Goal: Task Accomplishment & Management: Complete application form

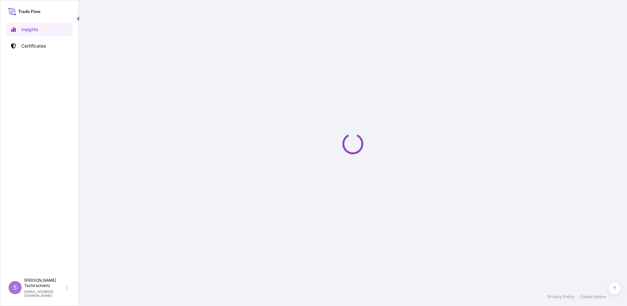
select select "2025"
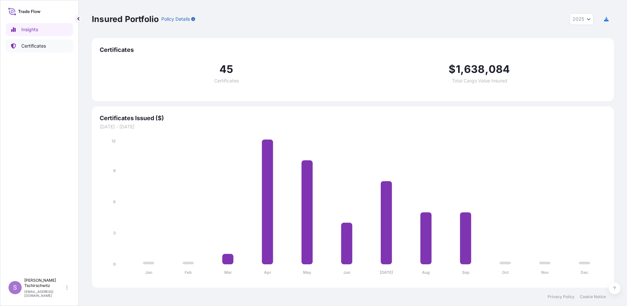
click at [26, 47] on p "Certificates" at bounding box center [33, 46] width 25 height 7
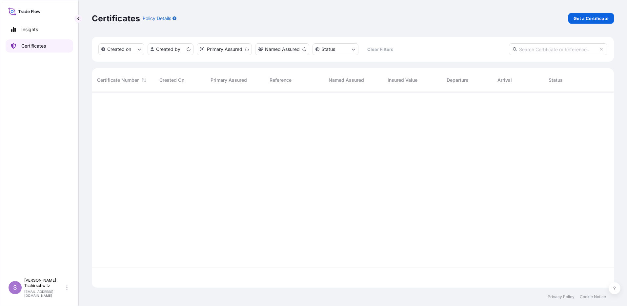
scroll to position [194, 517]
click at [580, 21] on p "Get a Certificate" at bounding box center [591, 18] width 35 height 7
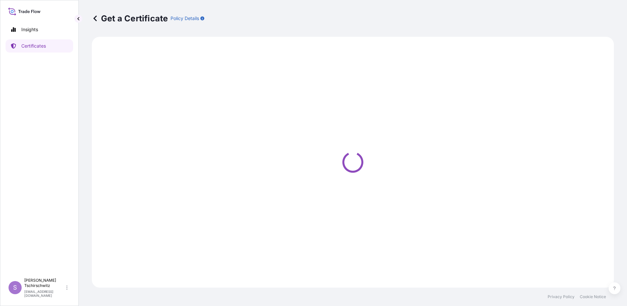
select select "Sea"
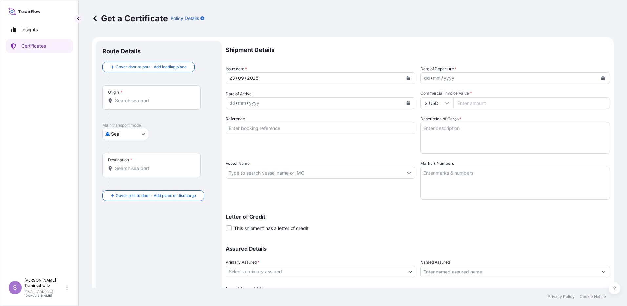
click at [602, 79] on icon "Calendar" at bounding box center [604, 78] width 4 height 4
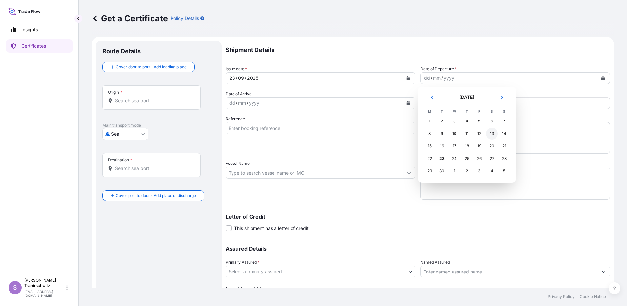
click at [492, 134] on div "13" at bounding box center [492, 134] width 12 height 12
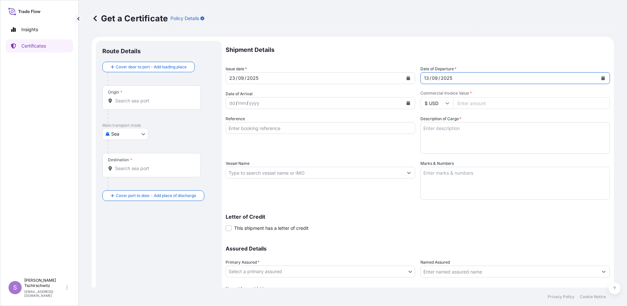
click at [446, 103] on icon at bounding box center [448, 103] width 4 height 2
click at [435, 122] on div "€ EUR" at bounding box center [435, 121] width 28 height 12
type input "€ EUR"
click at [474, 104] on input "Commercial Invoice Value *" at bounding box center [531, 103] width 157 height 12
type input "17204.00"
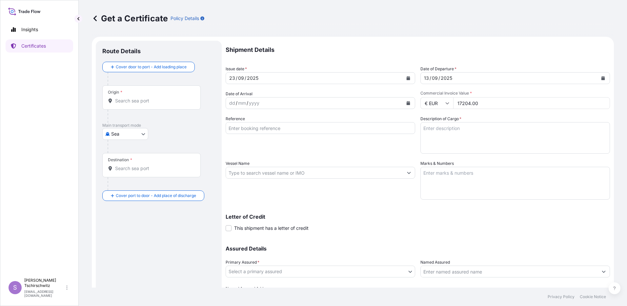
click at [449, 131] on textarea "Description of Cargo *" at bounding box center [516, 137] width 190 height 31
click at [249, 128] on input "Reference" at bounding box center [321, 128] width 190 height 12
type input "DSR007914"
click at [244, 175] on input "Vessel Name" at bounding box center [314, 173] width 177 height 12
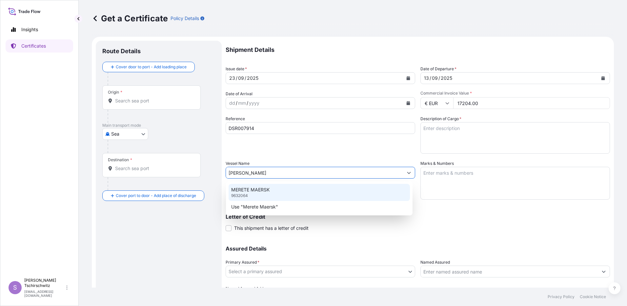
type input "[PERSON_NAME]"
click at [252, 182] on div "MERETE MAERSK 9632064 Use "Merete Maersk"" at bounding box center [319, 198] width 187 height 34
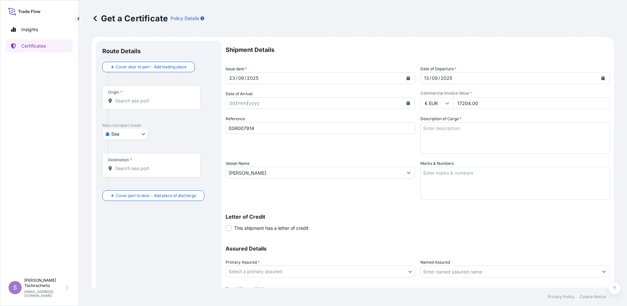
click at [449, 131] on textarea "Description of Cargo *" at bounding box center [516, 137] width 190 height 31
type textarea "44mt Aluminium Oxide SO 143 packed in 1,1mt Big Bags"
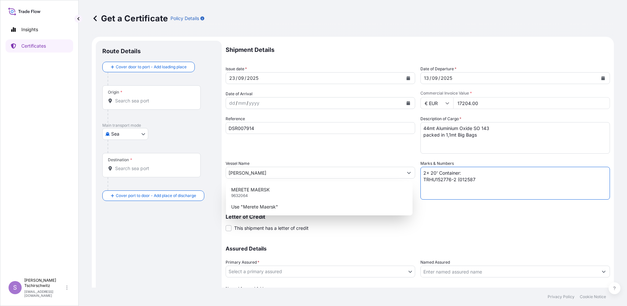
type textarea "2x 20' Container: TRHU152776-2 (012587)"
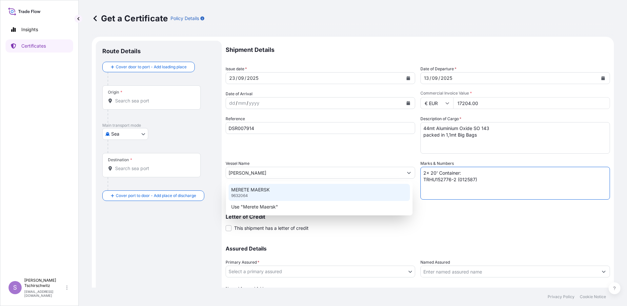
click at [284, 187] on div "MERETE MAERSK 9632064" at bounding box center [319, 192] width 181 height 17
type input "MERETE MAERSK"
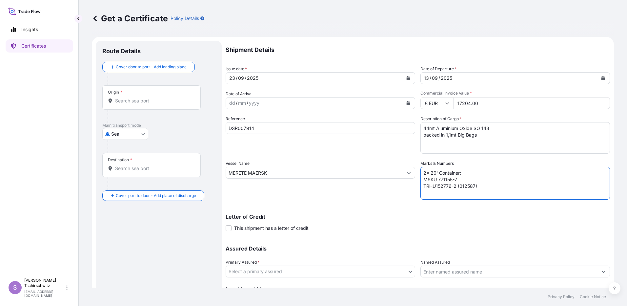
click at [443, 178] on textarea "2x 20' Container: MSKU 771155-7 TRHU152776-2 (012587)" at bounding box center [516, 183] width 190 height 33
click at [434, 186] on textarea "2x 20' Container: MSKU 771 155-7 TRHU152776-2 (012587)" at bounding box center [516, 183] width 190 height 33
click at [442, 185] on textarea "2x 20' Container: MSKU 771 155-7 TRHU 152776-2 (012587)" at bounding box center [516, 183] width 190 height 33
click at [462, 178] on textarea "2x 20' Container: MSKU 771 155-7 TRHU 152 776-2 (012587)" at bounding box center [516, 183] width 190 height 33
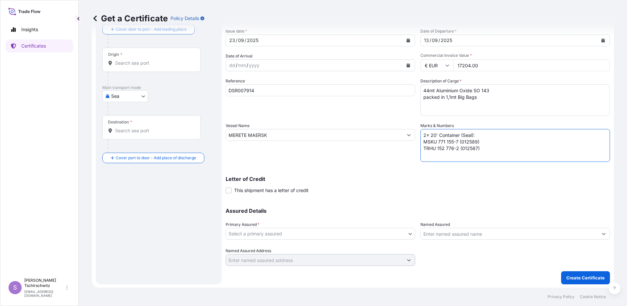
scroll to position [38, 0]
type textarea "2x 20' Container (Seal): MSKU 771 155-7 (012589) TRHU 152 776-2 (012587)"
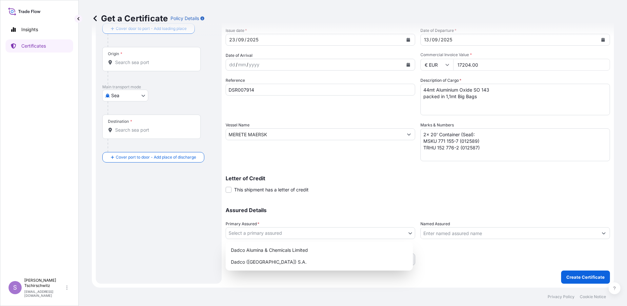
click at [258, 232] on body "Insights Certificates S [PERSON_NAME] [EMAIL_ADDRESS][DOMAIN_NAME] Get a Certif…" at bounding box center [313, 153] width 627 height 306
click at [257, 261] on div "Dadco ([GEOGRAPHIC_DATA]) S.A." at bounding box center [319, 262] width 182 height 12
select select "31830"
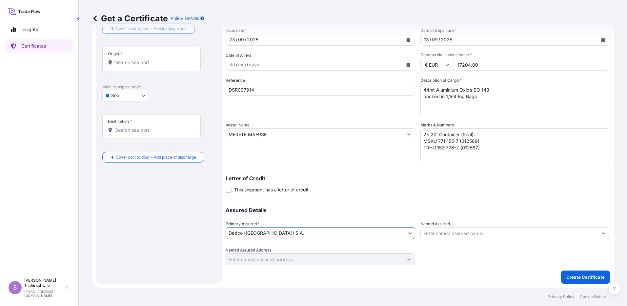
click at [135, 64] on input "Origin *" at bounding box center [153, 62] width 77 height 7
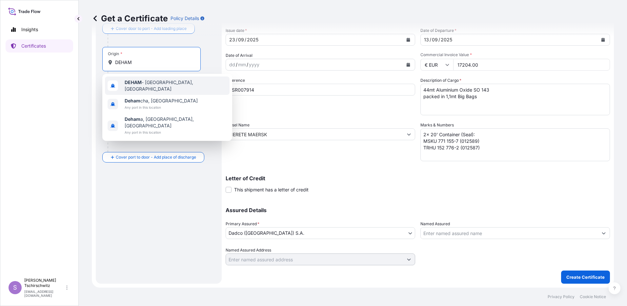
click at [129, 84] on b "DEHAM" at bounding box center [133, 82] width 17 height 6
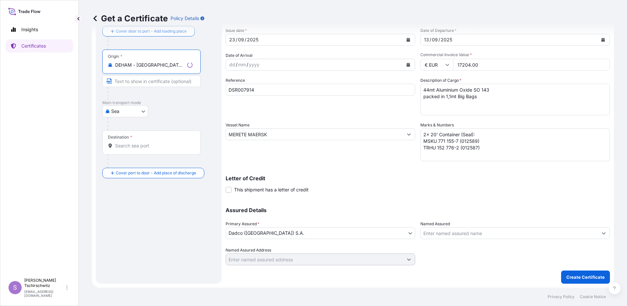
type input "DEHAM - [GEOGRAPHIC_DATA], [GEOGRAPHIC_DATA]"
click at [126, 144] on input "Destination *" at bounding box center [153, 145] width 77 height 7
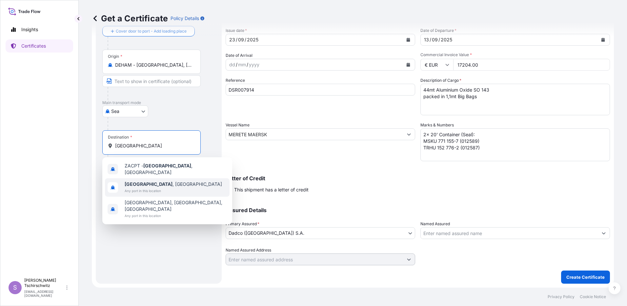
click at [166, 173] on div "ZACPT - [GEOGRAPHIC_DATA] , [GEOGRAPHIC_DATA]" at bounding box center [167, 169] width 125 height 18
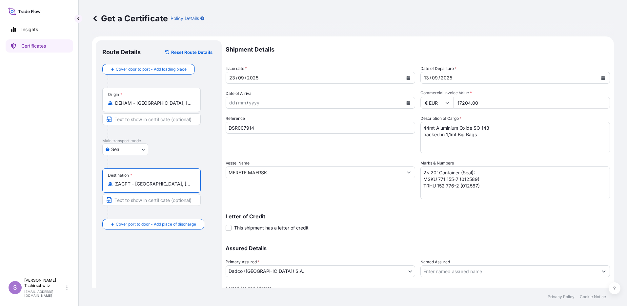
scroll to position [0, 0]
type input "ZACPT - [GEOGRAPHIC_DATA], [GEOGRAPHIC_DATA]"
click at [458, 129] on textarea "44mt Aluminium Oxide SO 143 packed in 1,1mt Big Bags" at bounding box center [516, 137] width 190 height 31
click at [479, 136] on textarea "44mt [MEDICAL_DATA] SH 10 packed in 1,1mt Big Bags" at bounding box center [516, 137] width 190 height 31
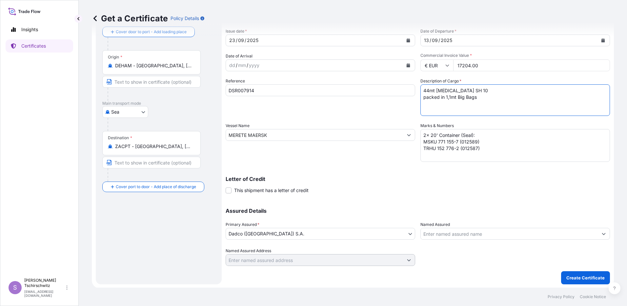
scroll to position [38, 0]
type textarea "44mt [MEDICAL_DATA] SH 10 packed in 1,1mt Big Bags"
click at [579, 274] on p "Create Certificate" at bounding box center [586, 277] width 38 height 7
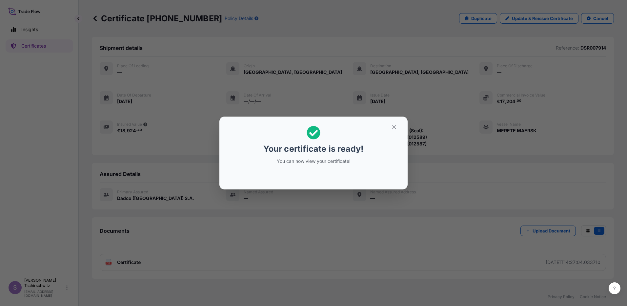
click at [294, 144] on p "Your certificate is ready!" at bounding box center [313, 148] width 100 height 10
click at [397, 127] on icon "button" at bounding box center [394, 127] width 6 height 6
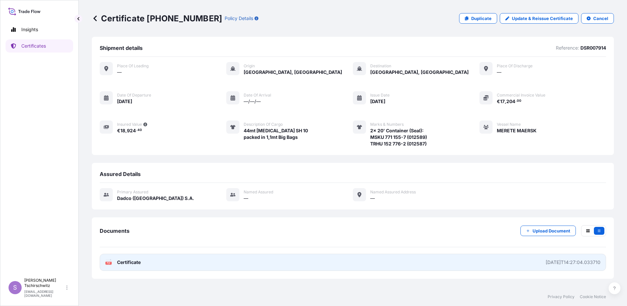
click at [122, 263] on span "Certificate" at bounding box center [129, 262] width 24 height 7
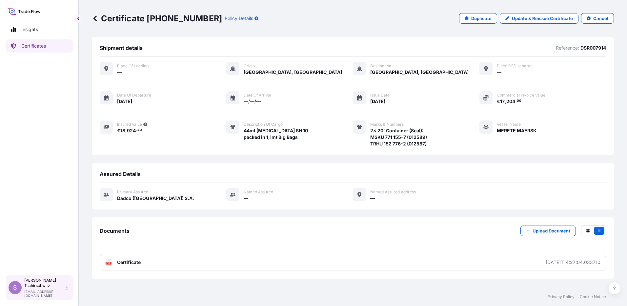
click at [43, 290] on p "[EMAIL_ADDRESS][DOMAIN_NAME]" at bounding box center [44, 293] width 41 height 8
